Goal: Task Accomplishment & Management: Manage account settings

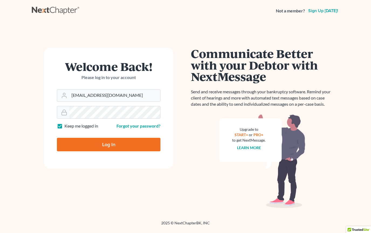
type input "info@bell-law.net"
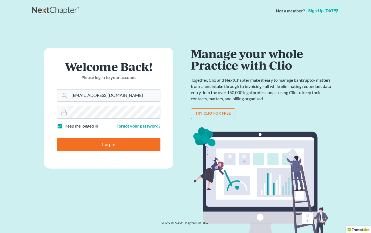
click at [126, 142] on input "Log In" at bounding box center [109, 144] width 104 height 13
type input "Thinking..."
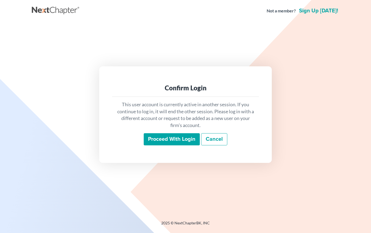
click at [175, 146] on input "Proceed with login" at bounding box center [172, 139] width 56 height 12
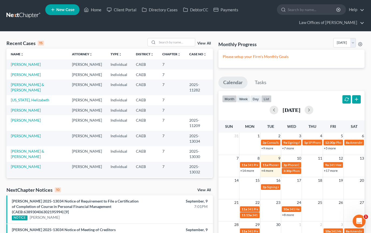
click at [268, 98] on button "list" at bounding box center [266, 98] width 10 height 7
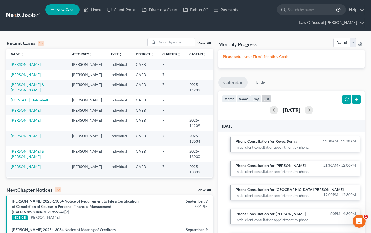
scroll to position [9, 0]
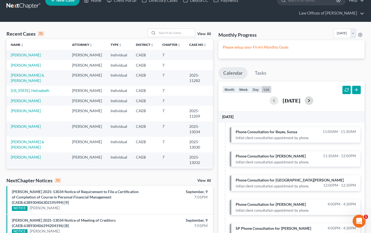
click at [313, 98] on button "button" at bounding box center [309, 100] width 9 height 9
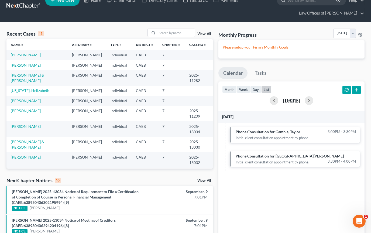
click at [185, 29] on input "search" at bounding box center [176, 33] width 38 height 8
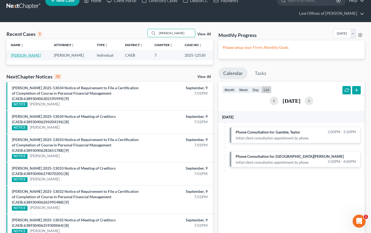
type input "Layman"
click at [27, 55] on link "Layman, Kara" at bounding box center [26, 55] width 30 height 5
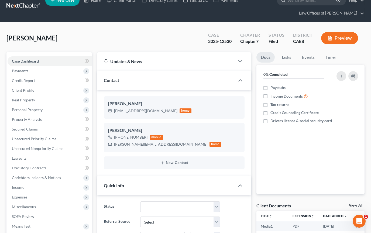
scroll to position [7233, 0]
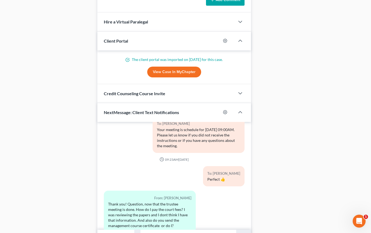
click at [203, 233] on input "text" at bounding box center [189, 236] width 96 height 13
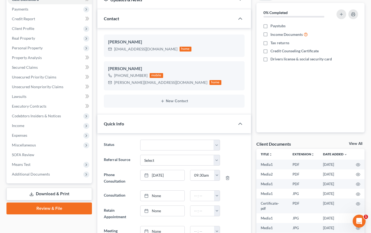
scroll to position [59, 0]
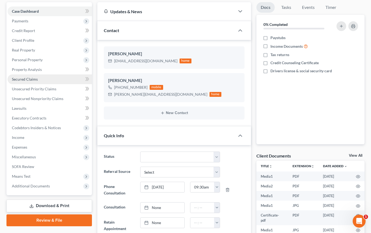
click at [40, 79] on link "Secured Claims" at bounding box center [50, 79] width 84 height 10
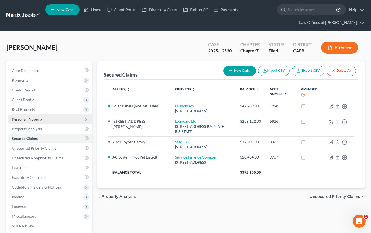
click at [45, 119] on span "Personal Property" at bounding box center [50, 119] width 84 height 10
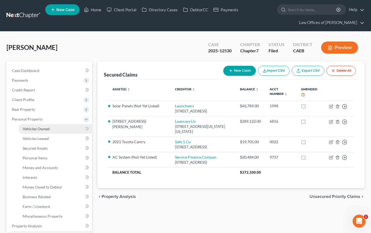
click at [54, 129] on link "Vehicles Owned" at bounding box center [55, 129] width 74 height 10
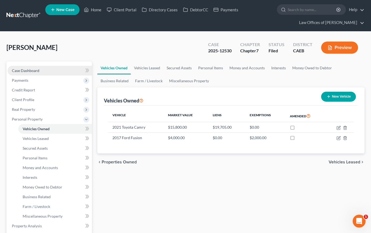
click at [52, 69] on link "Case Dashboard" at bounding box center [50, 71] width 84 height 10
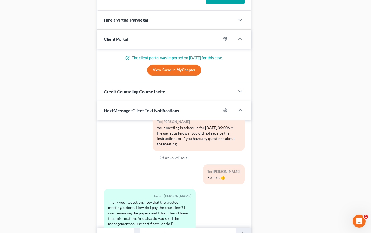
scroll to position [541, 0]
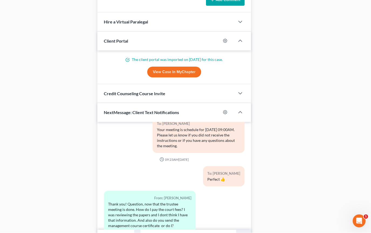
click at [189, 233] on input "text" at bounding box center [189, 236] width 96 height 13
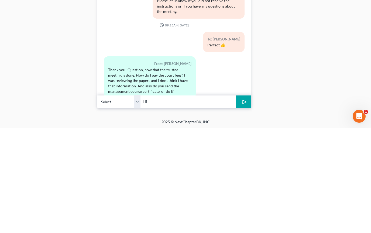
scroll to position [571, 0]
type input "Hi-sorry this is late but I wanted to get back to you. You can sell the Ford."
click at [242, 201] on button "submit" at bounding box center [243, 207] width 15 height 13
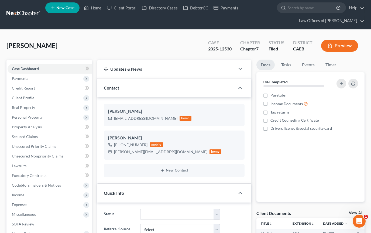
scroll to position [0, 0]
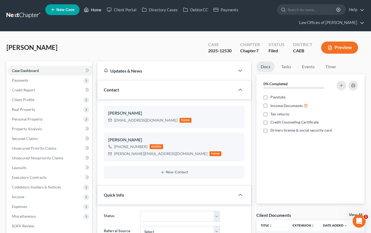
click at [96, 8] on link "Home" at bounding box center [92, 10] width 23 height 10
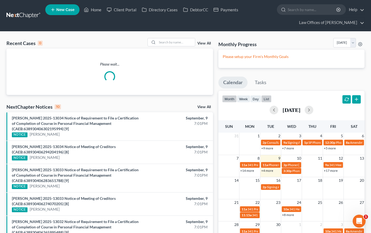
click at [270, 97] on button "list" at bounding box center [266, 98] width 10 height 7
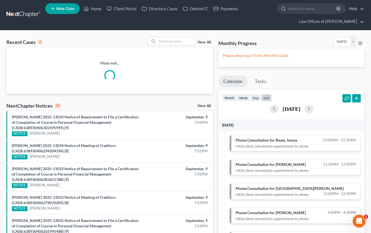
scroll to position [1, 0]
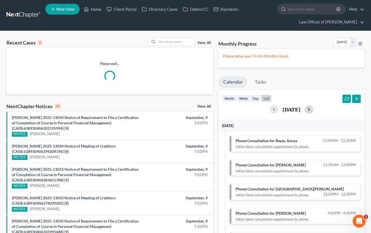
click at [313, 108] on button "button" at bounding box center [309, 109] width 9 height 9
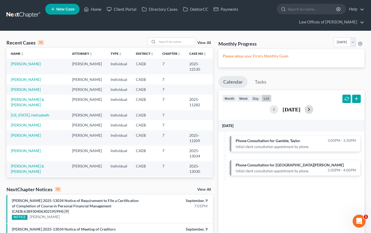
click at [313, 108] on button "button" at bounding box center [309, 109] width 9 height 9
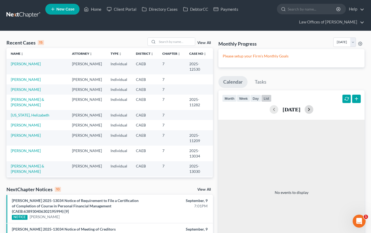
click at [313, 109] on button "button" at bounding box center [309, 109] width 9 height 9
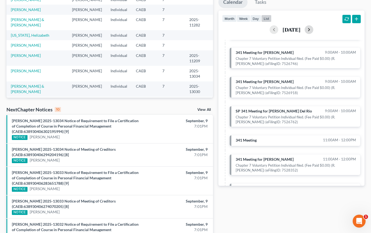
scroll to position [46, 0]
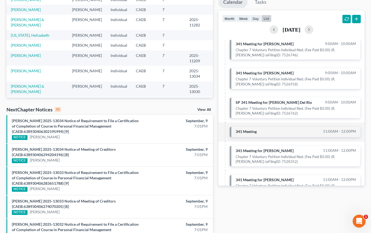
click at [308, 130] on link "341 Meeting 11:00am - 12:00pm" at bounding box center [295, 132] width 131 height 11
select select "Days"
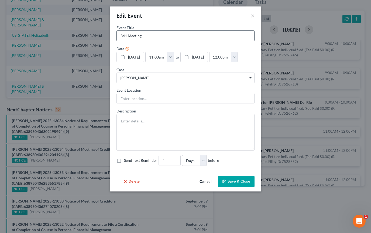
click at [168, 32] on input "341 Meeting" at bounding box center [186, 36] width 138 height 10
click at [159, 40] on input "341 Meeting" at bounding box center [186, 36] width 138 height 10
type input "341 Meetingfor Bello, Violeta"
click at [245, 178] on button "Save & Close" at bounding box center [236, 181] width 37 height 11
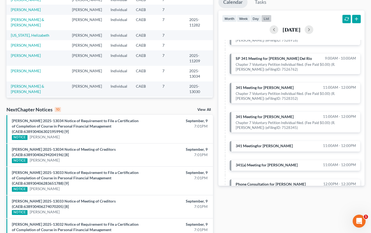
scroll to position [90, 0]
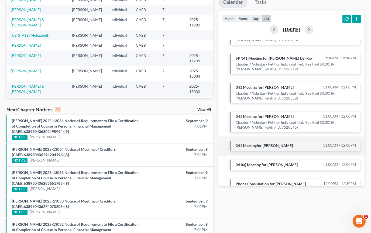
click at [321, 144] on link "341 Meetingfor Bello, Violeta 11:00am - 12:00pm" at bounding box center [295, 146] width 131 height 11
select select "Days"
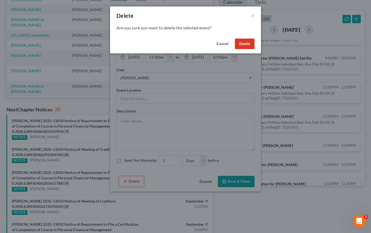
click at [250, 44] on button "Delete" at bounding box center [245, 44] width 20 height 11
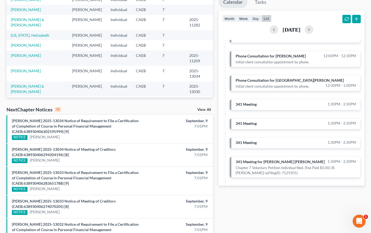
scroll to position [199, 0]
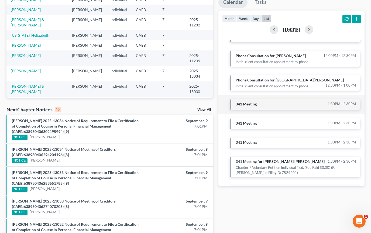
click at [321, 104] on link "341 Meeting 1:30pm - 2:30pm" at bounding box center [295, 104] width 131 height 11
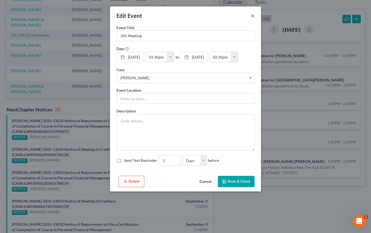
click at [251, 19] on button "×" at bounding box center [253, 15] width 4 height 6
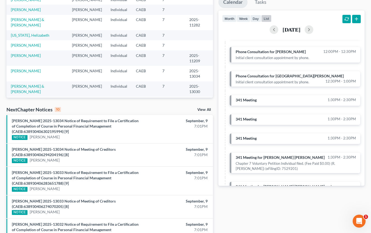
scroll to position [200, 0]
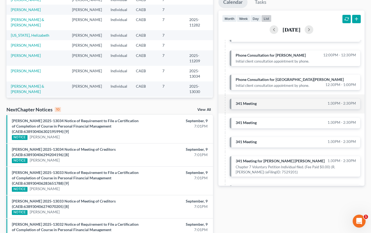
click at [319, 101] on link "341 Meeting 1:30pm - 2:30pm" at bounding box center [295, 104] width 131 height 11
select select "Days"
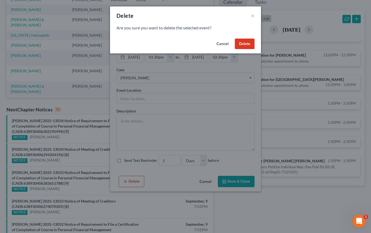
click at [249, 41] on button "Delete" at bounding box center [245, 44] width 20 height 11
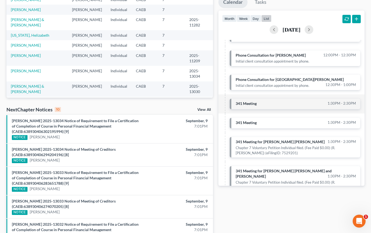
click at [326, 99] on link "341 Meeting 1:30pm - 2:30pm" at bounding box center [295, 104] width 131 height 11
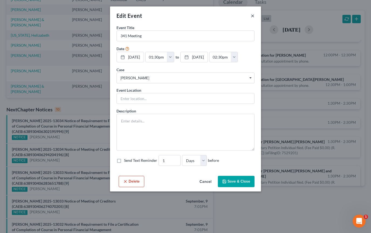
click at [254, 14] on button "×" at bounding box center [253, 15] width 4 height 6
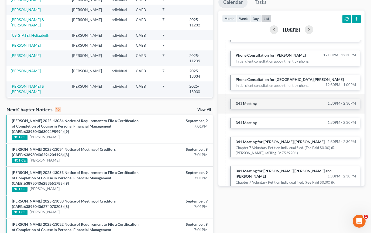
click at [285, 99] on link "341 Meeting 1:30pm - 2:30pm" at bounding box center [295, 104] width 131 height 11
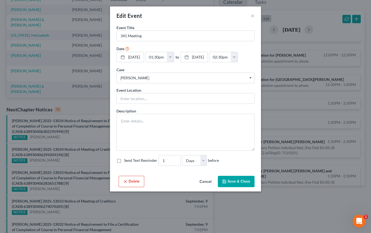
click at [130, 174] on div "Delete Cancel Save & Close" at bounding box center [185, 183] width 151 height 18
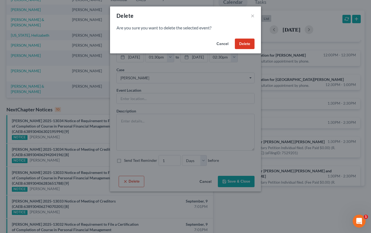
click at [250, 44] on button "Delete" at bounding box center [245, 44] width 20 height 11
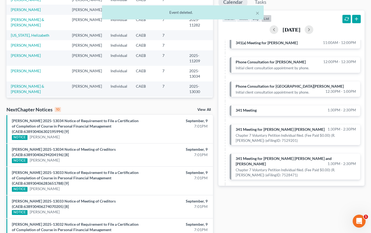
scroll to position [193, 0]
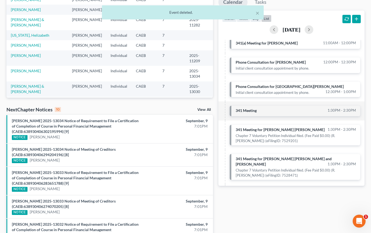
click at [315, 110] on link "341 Meeting 1:30pm - 2:30pm" at bounding box center [295, 111] width 131 height 11
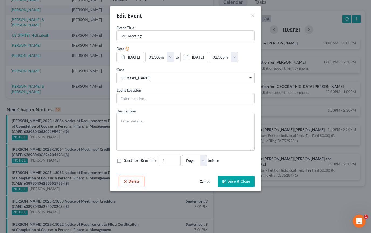
click at [207, 183] on button "Cancel" at bounding box center [205, 181] width 21 height 11
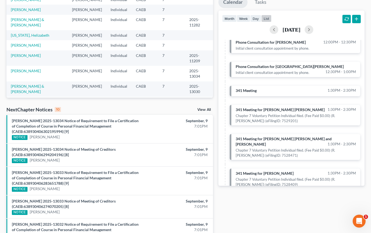
scroll to position [212, 0]
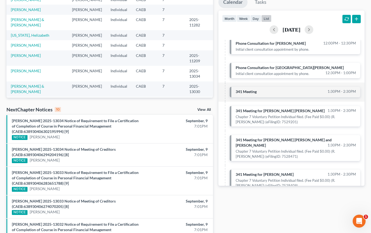
click at [314, 89] on link "341 Meeting 1:30pm - 2:30pm" at bounding box center [295, 92] width 131 height 11
select select "Days"
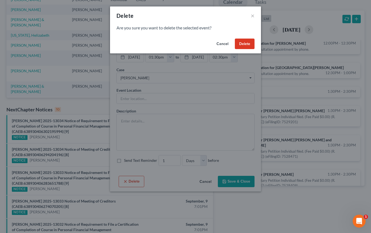
click at [249, 43] on button "Delete" at bounding box center [245, 44] width 20 height 11
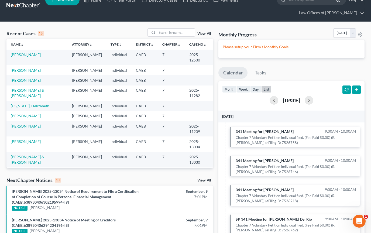
scroll to position [0, 0]
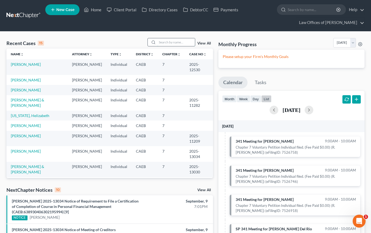
click at [178, 41] on input "search" at bounding box center [176, 42] width 38 height 8
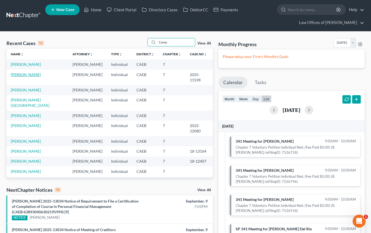
type input "Camp"
click at [28, 75] on link "Camp, Emily" at bounding box center [26, 74] width 30 height 5
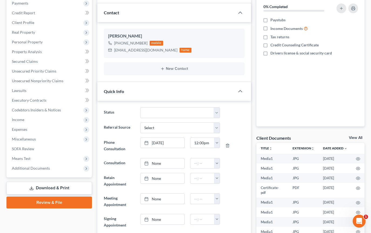
scroll to position [78, 0]
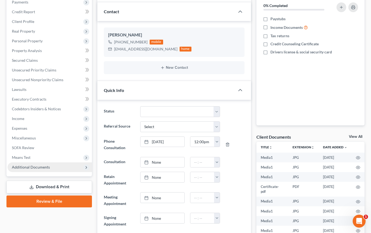
click at [43, 168] on span "Additional Documents" at bounding box center [31, 167] width 38 height 5
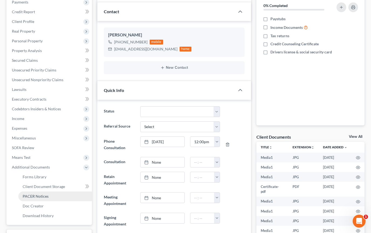
click at [45, 196] on span "PACER Notices" at bounding box center [36, 196] width 26 height 5
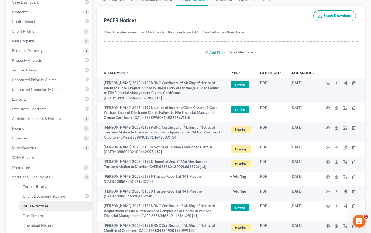
scroll to position [65, 0]
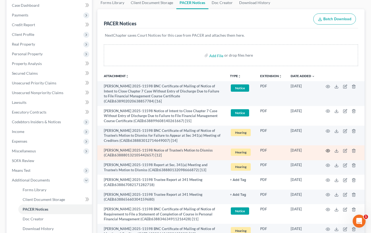
click at [328, 151] on icon "button" at bounding box center [328, 151] width 4 height 4
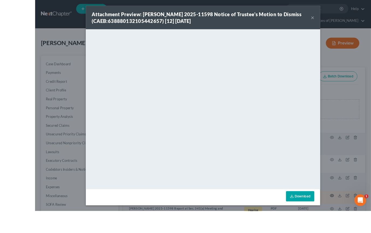
scroll to position [60, 0]
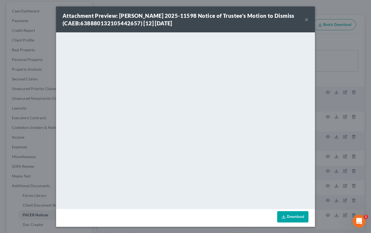
click at [308, 22] on button "×" at bounding box center [307, 19] width 4 height 6
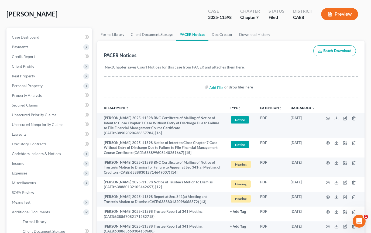
scroll to position [0, 0]
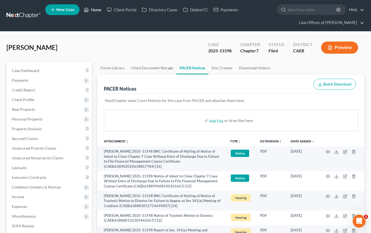
click at [100, 7] on link "Home" at bounding box center [92, 10] width 23 height 10
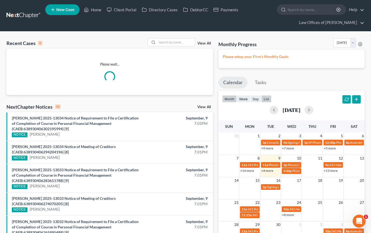
click at [268, 99] on button "list" at bounding box center [266, 98] width 10 height 7
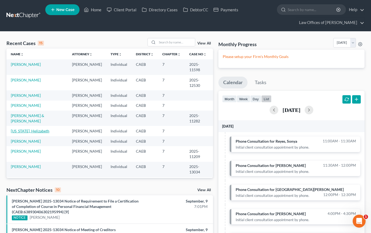
click at [41, 132] on link "Washington, Helizabeth" at bounding box center [30, 131] width 39 height 5
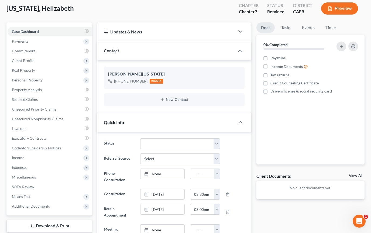
scroll to position [39, 0]
click at [39, 205] on span "Additional Documents" at bounding box center [31, 206] width 38 height 5
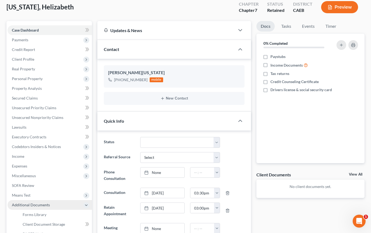
scroll to position [0, 0]
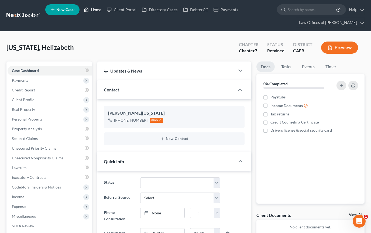
click at [93, 8] on link "Home" at bounding box center [92, 10] width 23 height 10
